Goal: Transaction & Acquisition: Purchase product/service

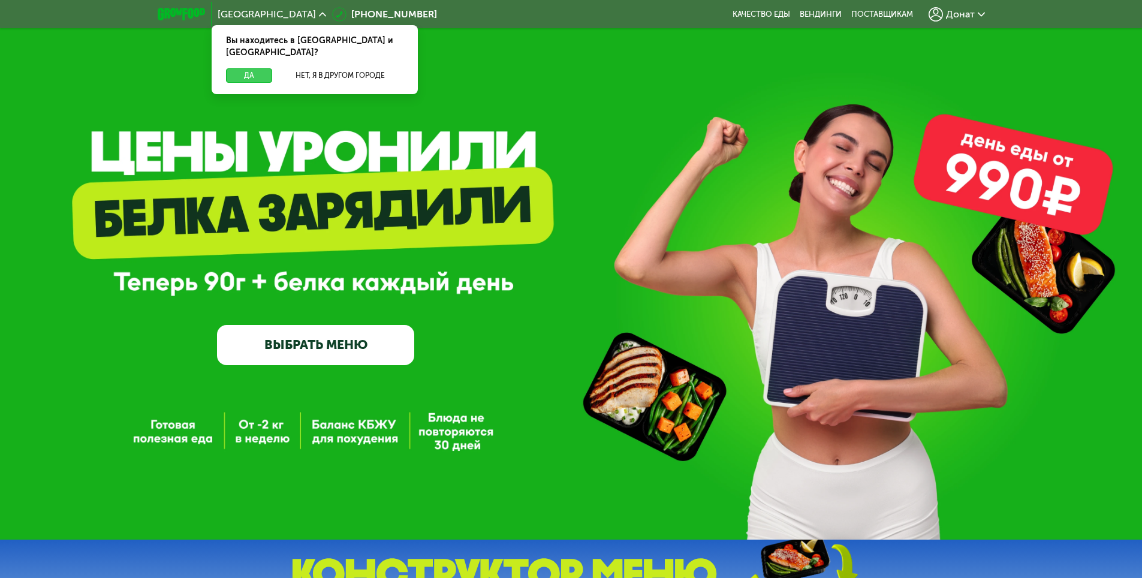
click at [251, 68] on button "Да" at bounding box center [249, 75] width 46 height 14
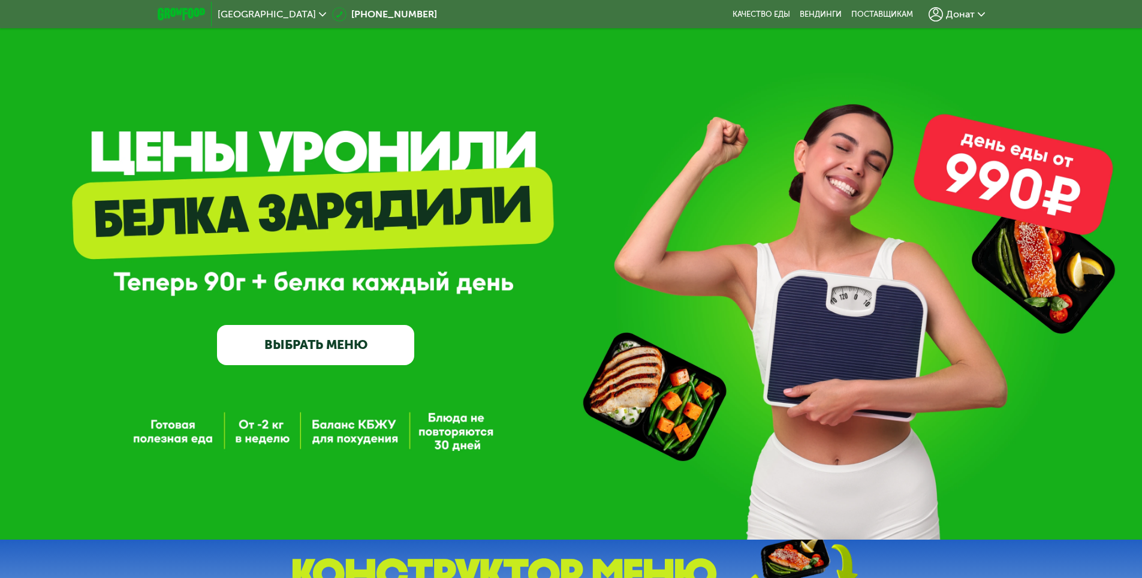
click at [963, 10] on span "Донат" at bounding box center [960, 15] width 29 height 10
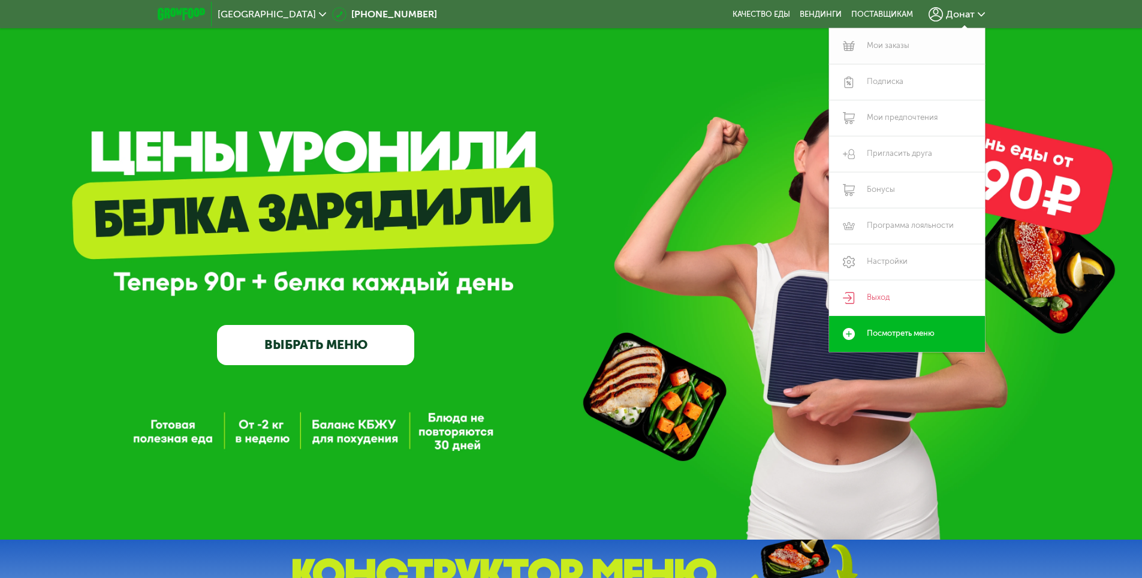
click at [900, 47] on link "Мои заказы" at bounding box center [907, 46] width 156 height 36
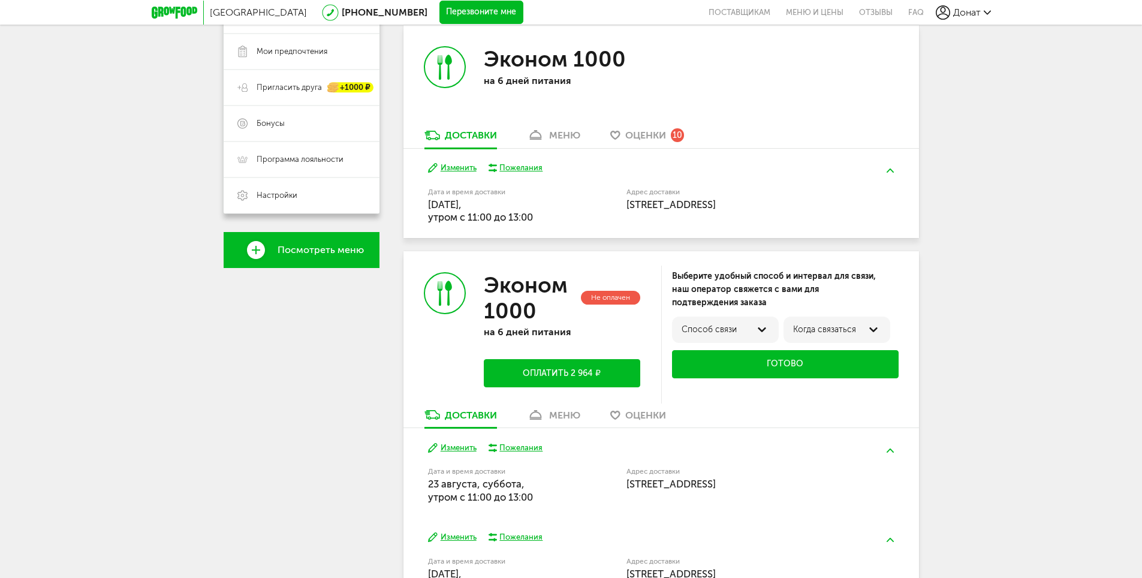
scroll to position [240, 0]
click at [566, 375] on button "Оплатить 2 964 ₽" at bounding box center [562, 373] width 156 height 28
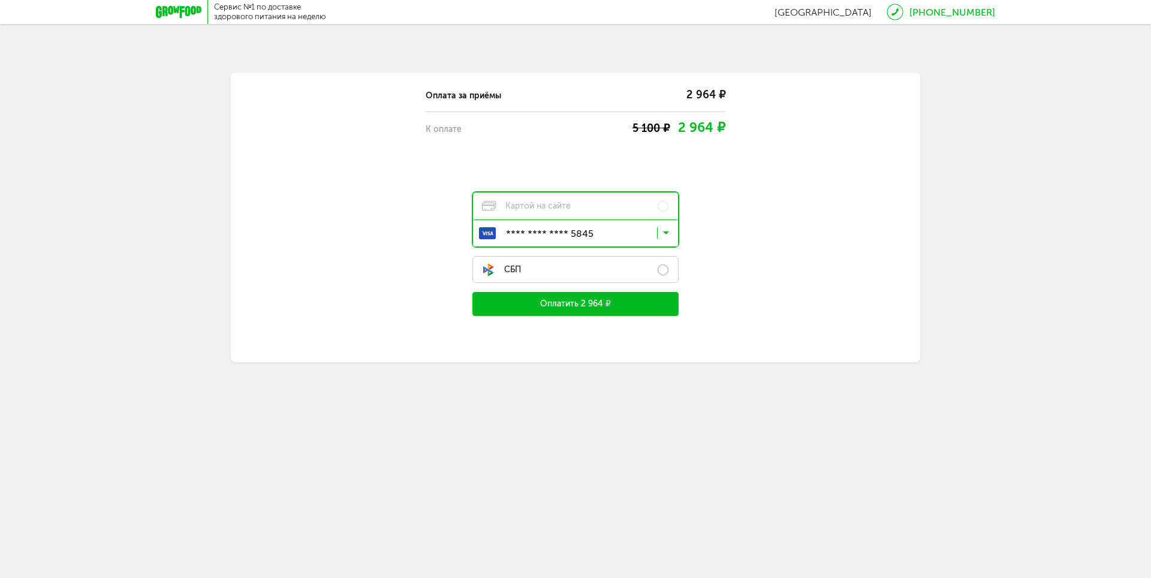
click at [670, 273] on label "СБП" at bounding box center [575, 269] width 206 height 27
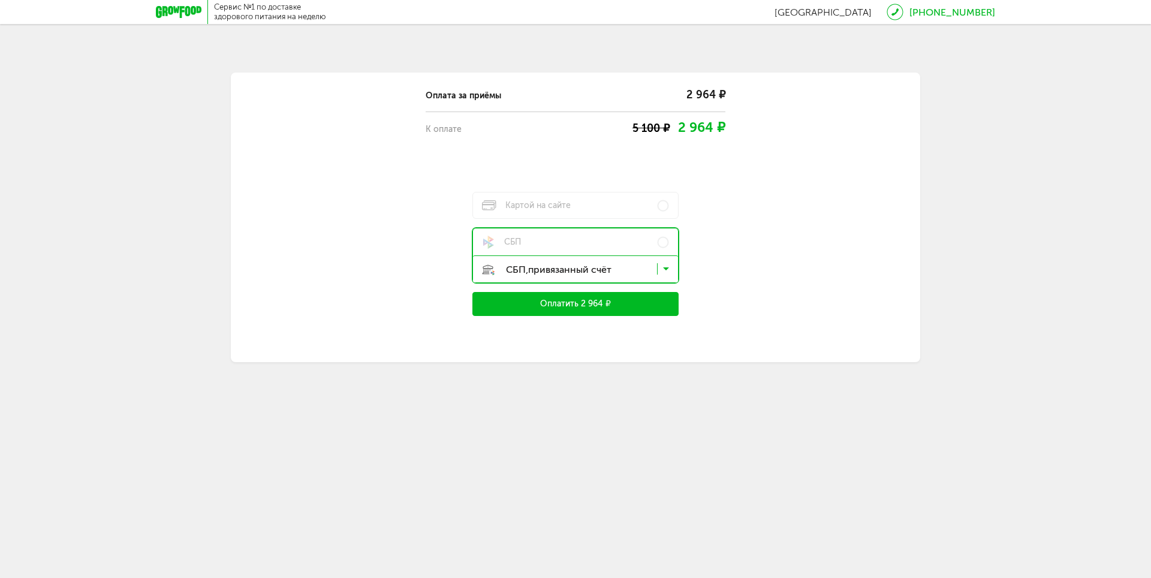
click at [606, 307] on button "Оплатить 2 964 ₽" at bounding box center [575, 304] width 206 height 24
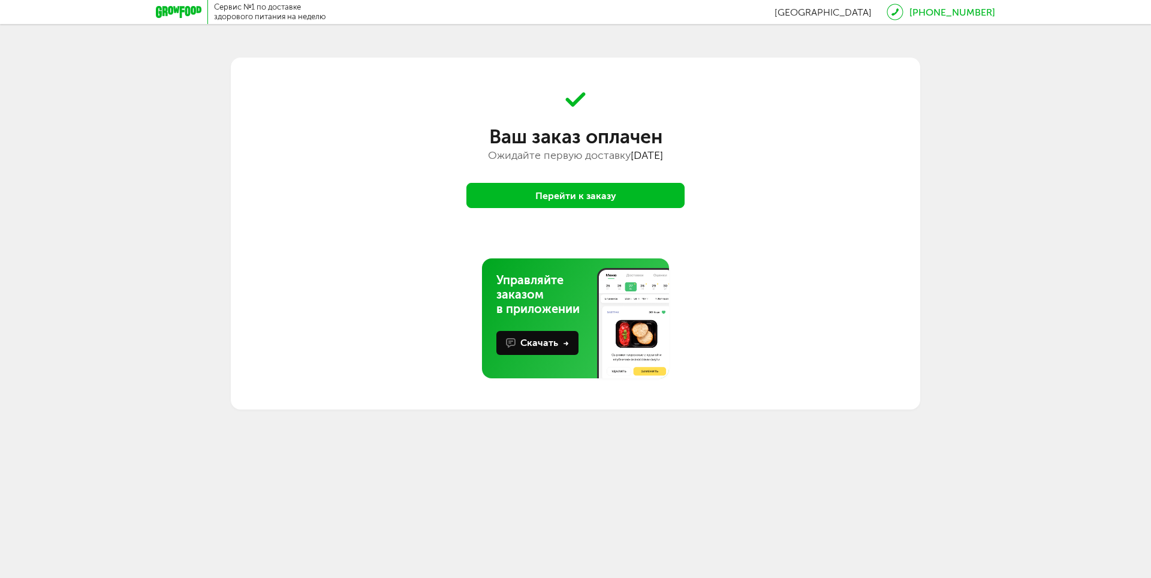
click at [595, 188] on button "Перейти к заказу" at bounding box center [575, 195] width 218 height 25
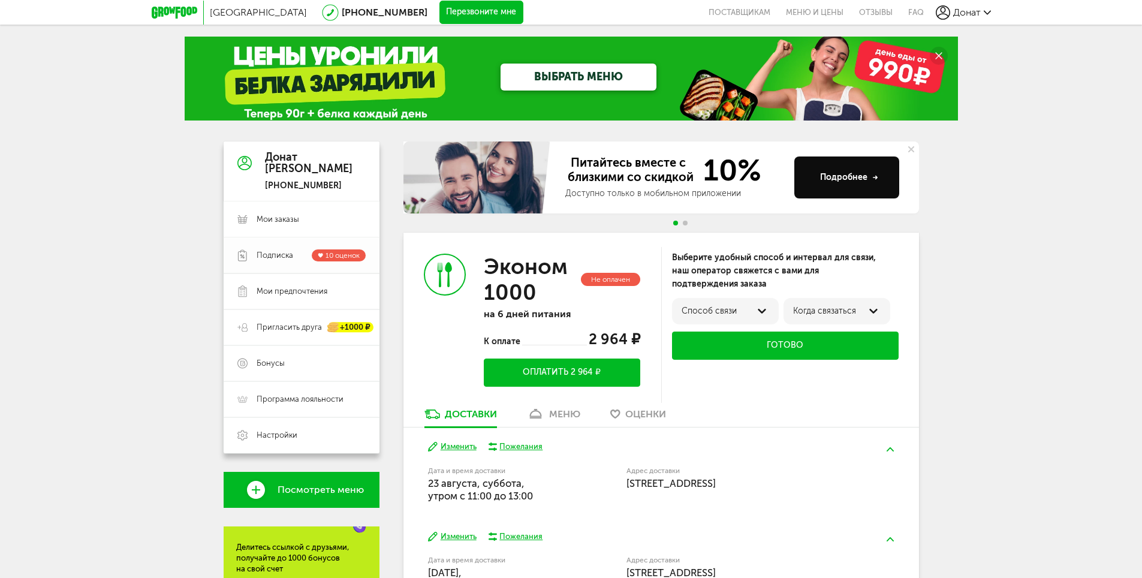
click at [277, 257] on span "Подписка" at bounding box center [275, 255] width 37 height 11
